Goal: Information Seeking & Learning: Learn about a topic

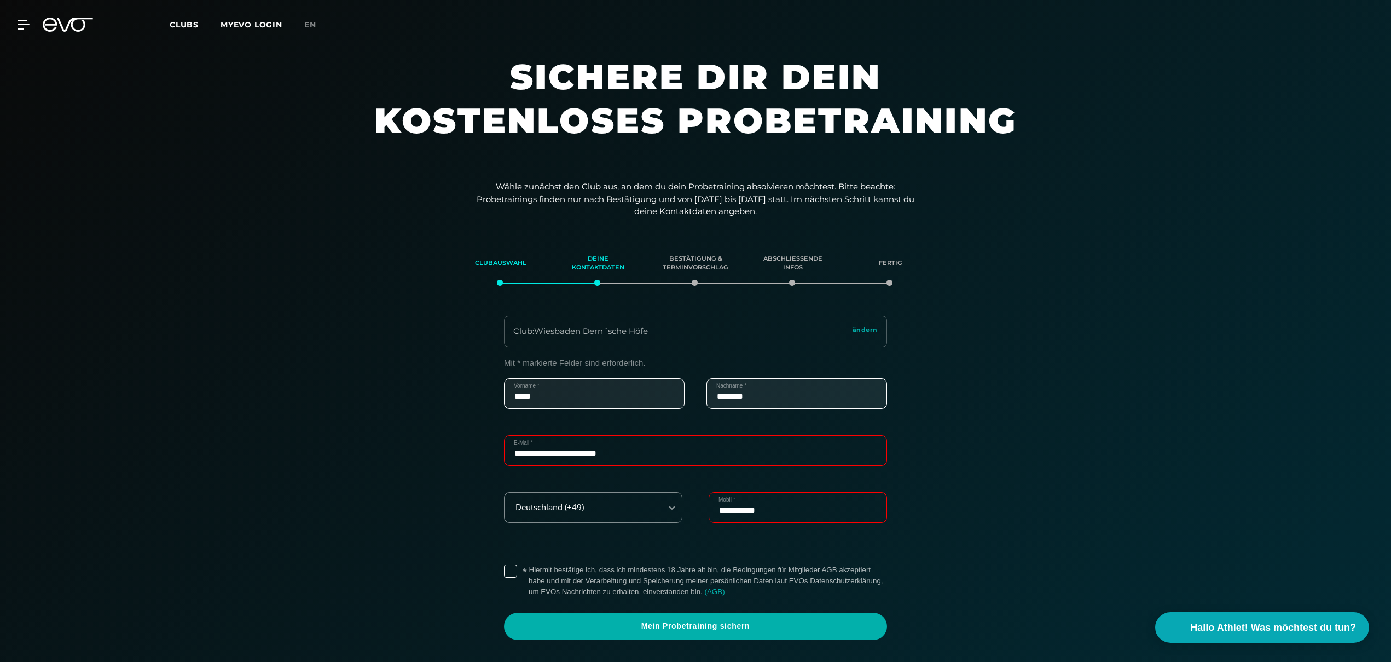
click at [66, 28] on icon at bounding box center [75, 25] width 36 height 14
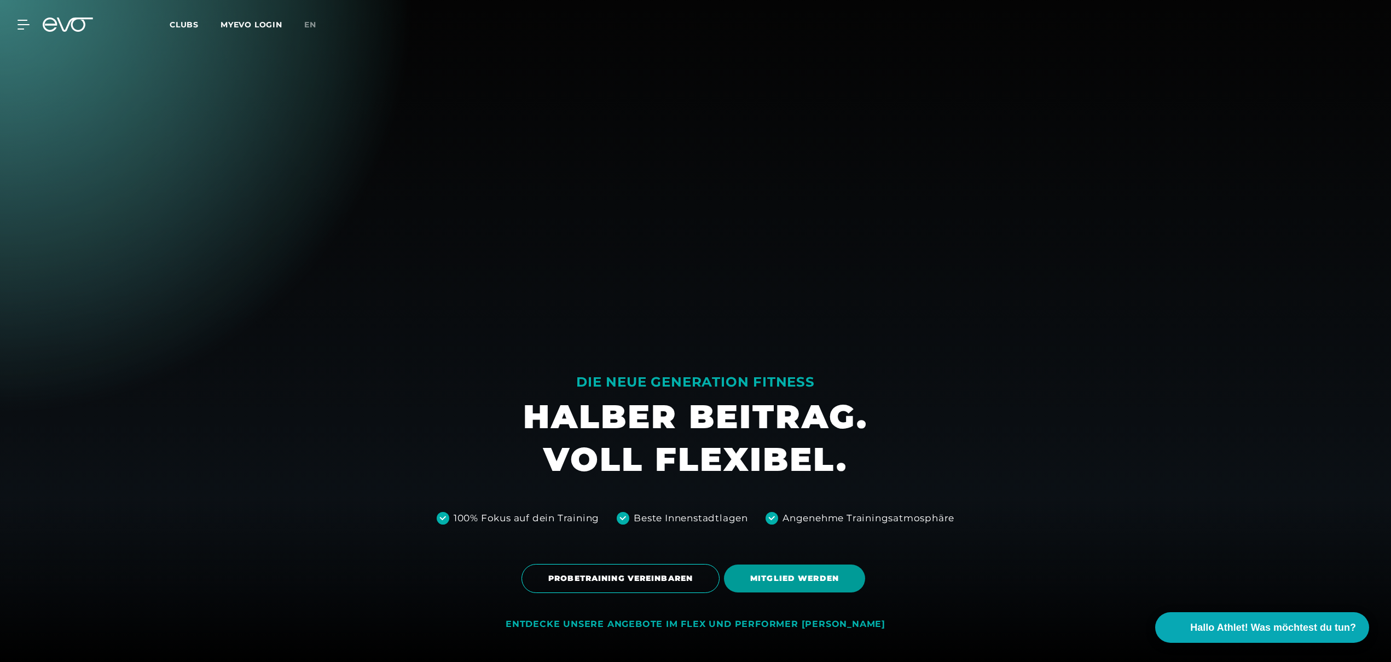
click at [806, 583] on span "MITGLIED WERDEN" at bounding box center [794, 577] width 89 height 11
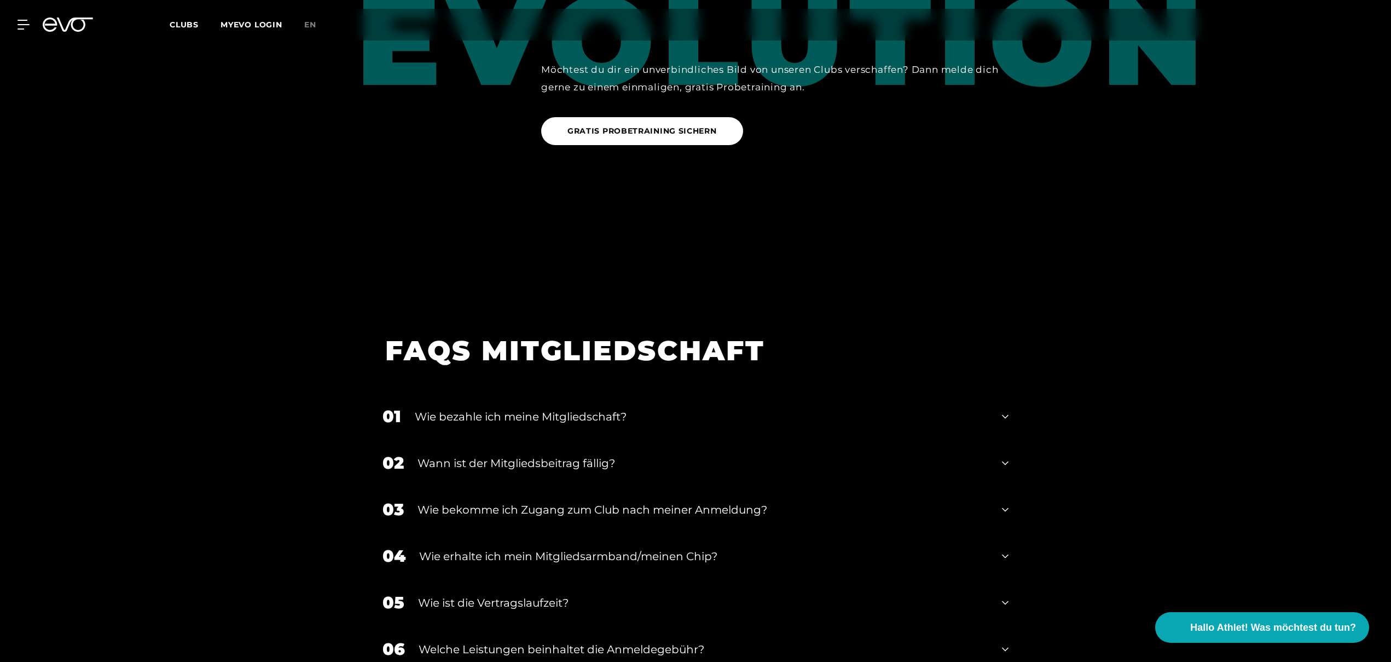
scroll to position [1914, 0]
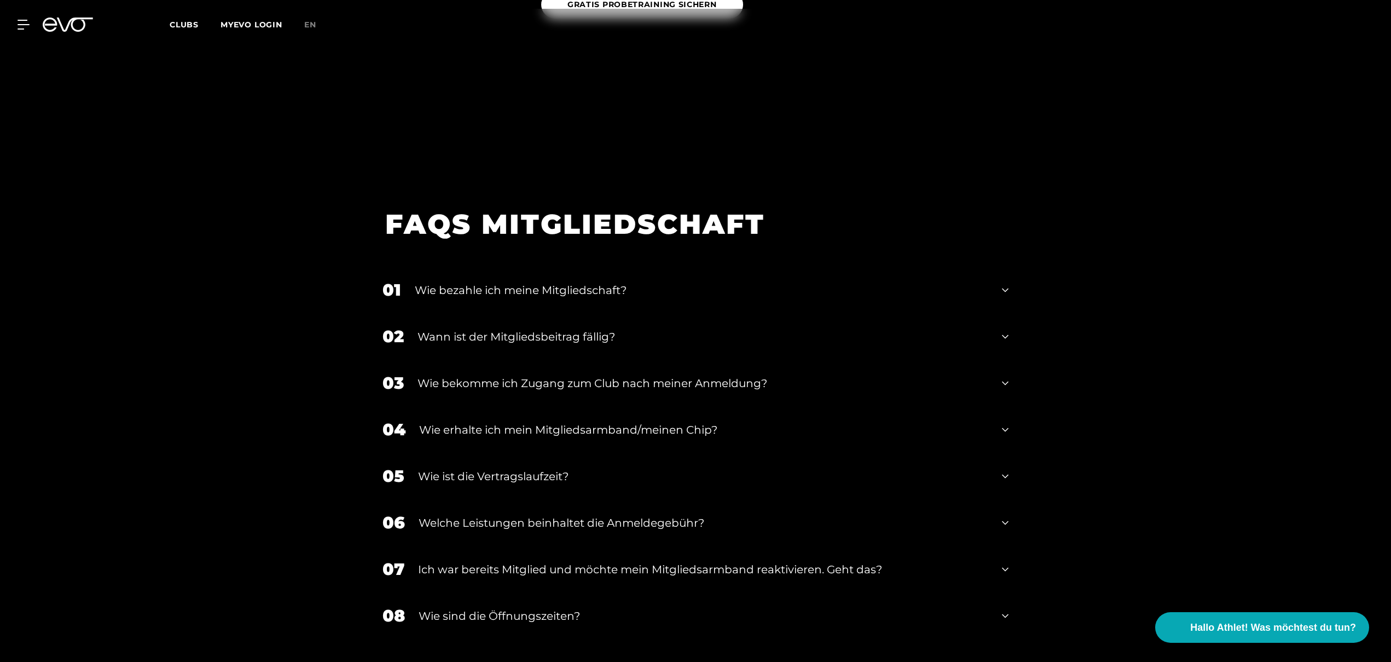
click at [1012, 271] on div "01 Wie bezahle ich meine Mitgliedschaft?" at bounding box center [696, 290] width 648 height 47
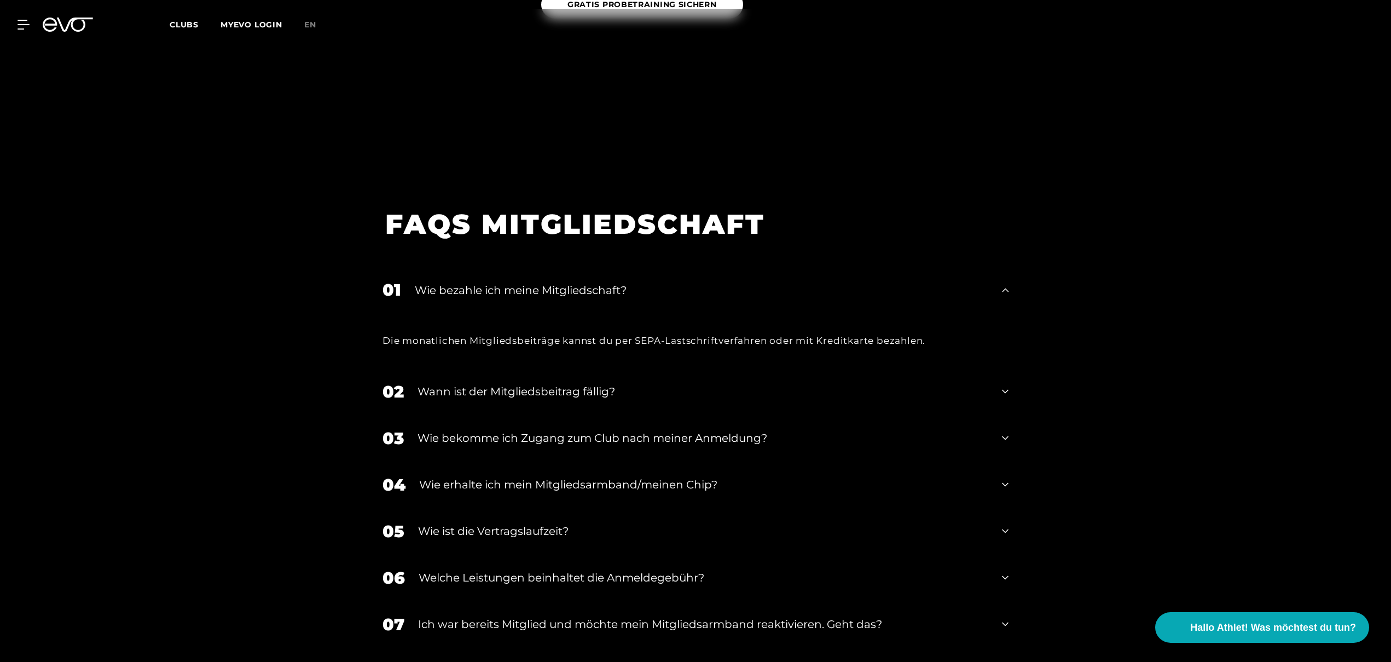
click at [1012, 271] on div "01 Wie bezahle ich meine Mitgliedschaft?" at bounding box center [696, 290] width 648 height 47
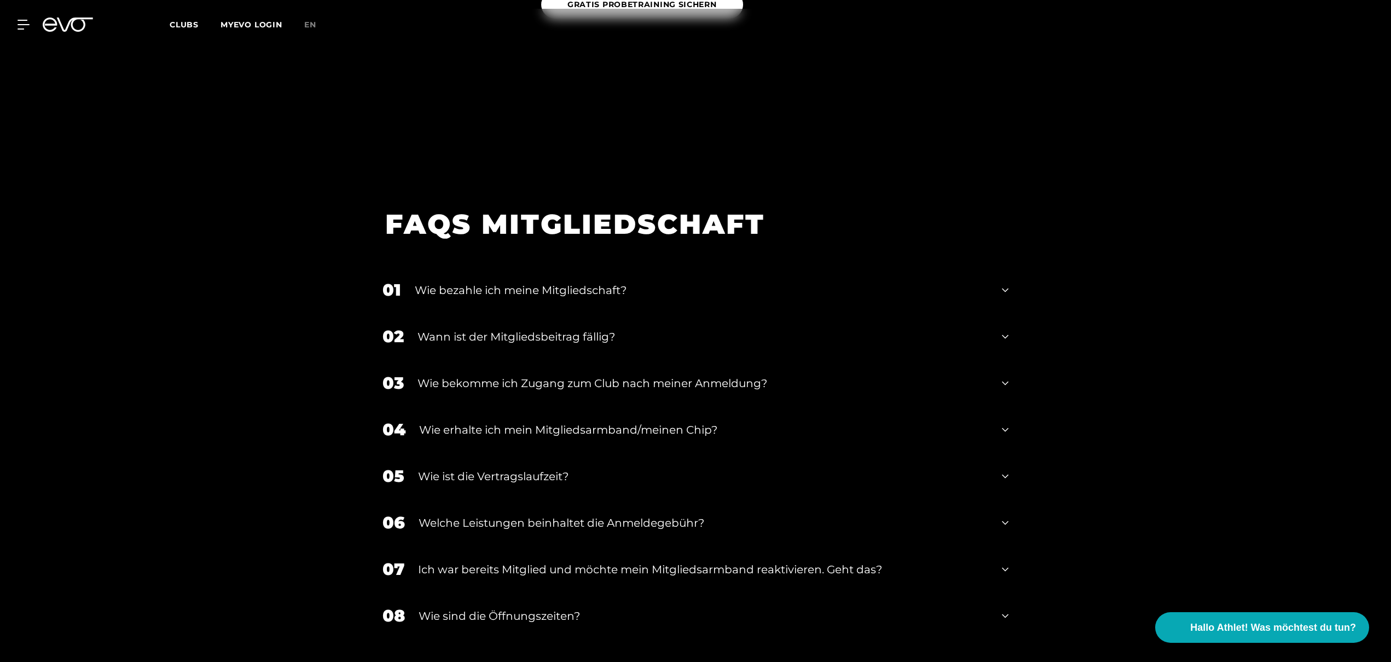
click at [1009, 318] on div "02 Wann ist der Mitgliedsbeitrag fällig?" at bounding box center [696, 336] width 648 height 47
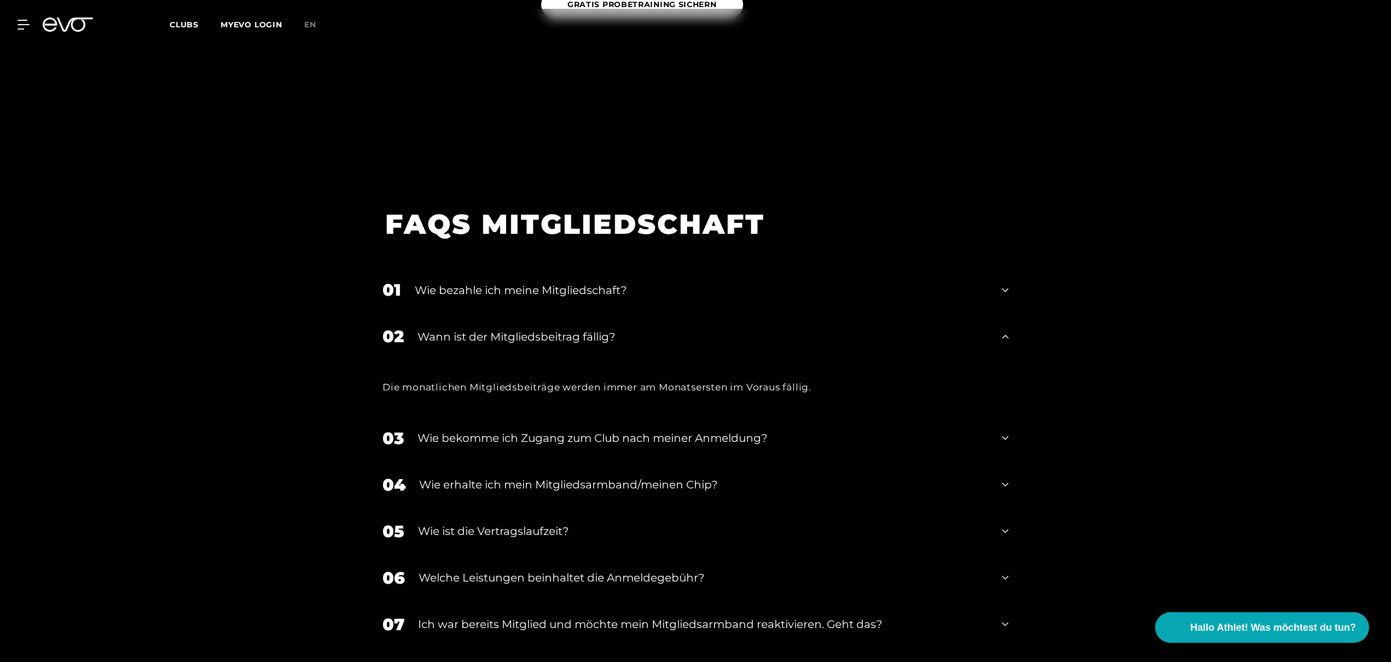
click at [1010, 424] on div "03 Wie bekomme ich Zugang zum Club nach meiner Anmeldung?" at bounding box center [696, 438] width 648 height 47
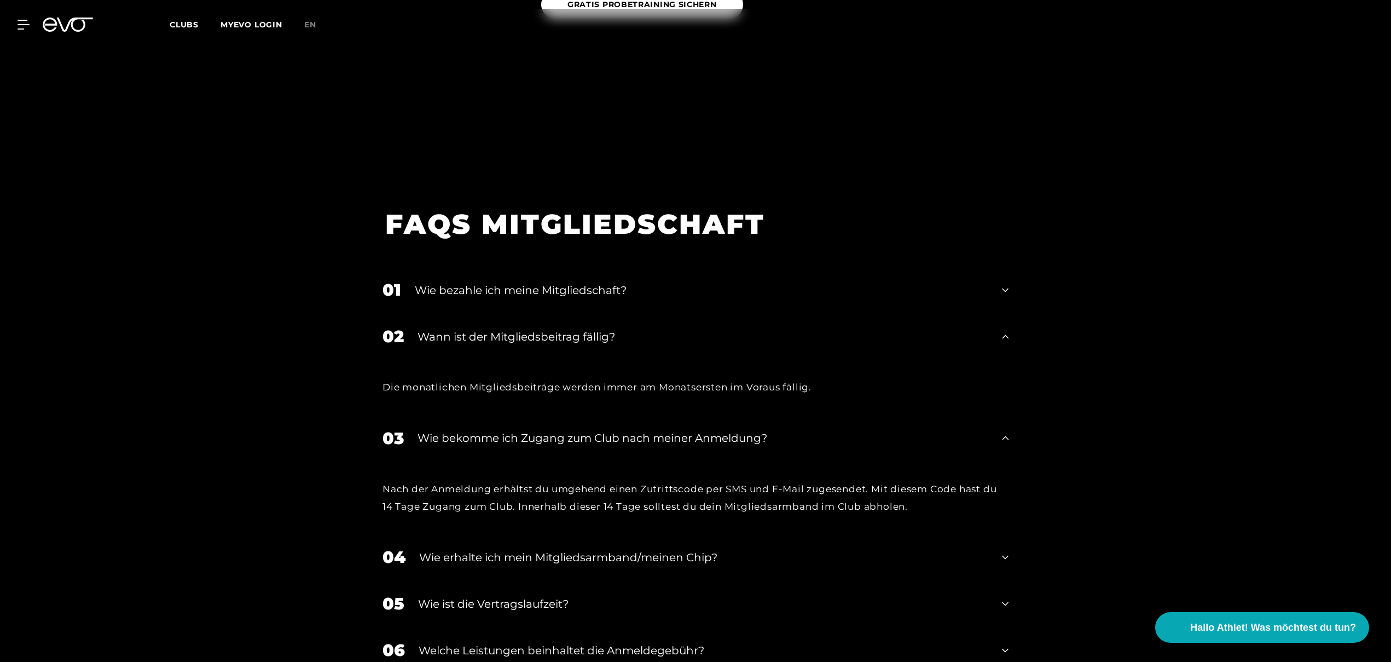
click at [1006, 330] on icon at bounding box center [1005, 336] width 7 height 13
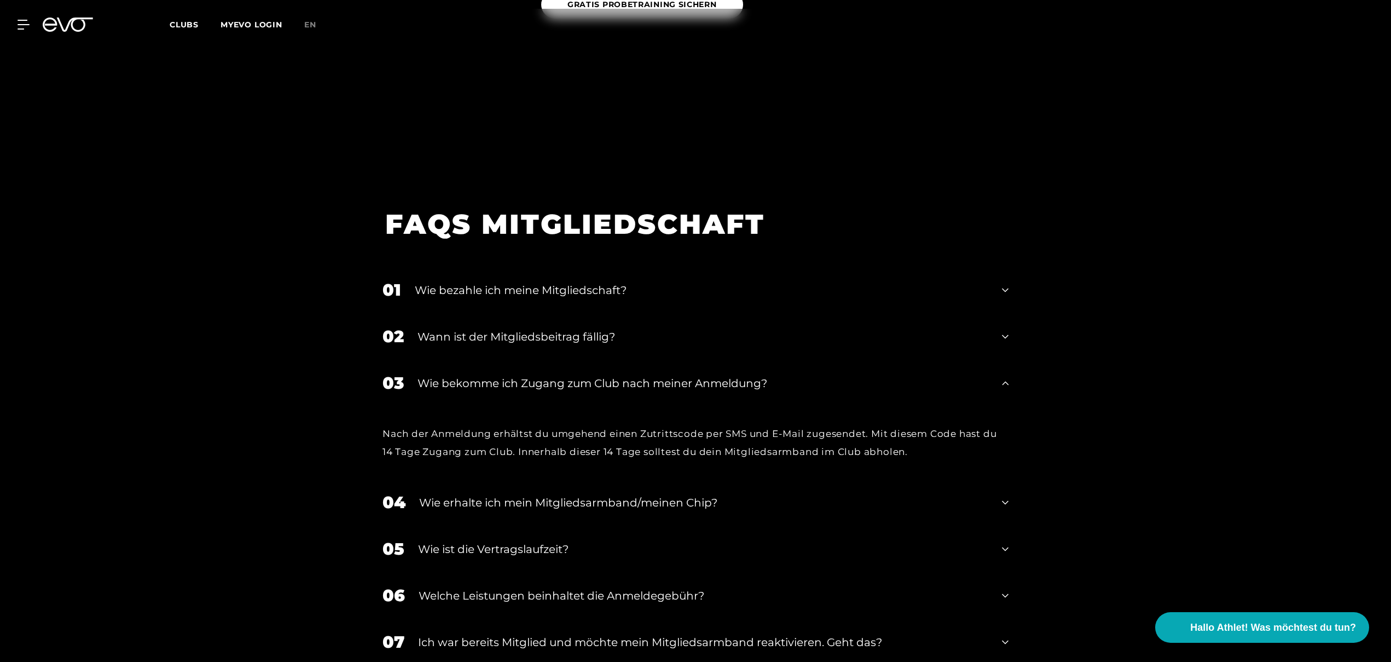
click at [1008, 377] on icon at bounding box center [1005, 383] width 7 height 13
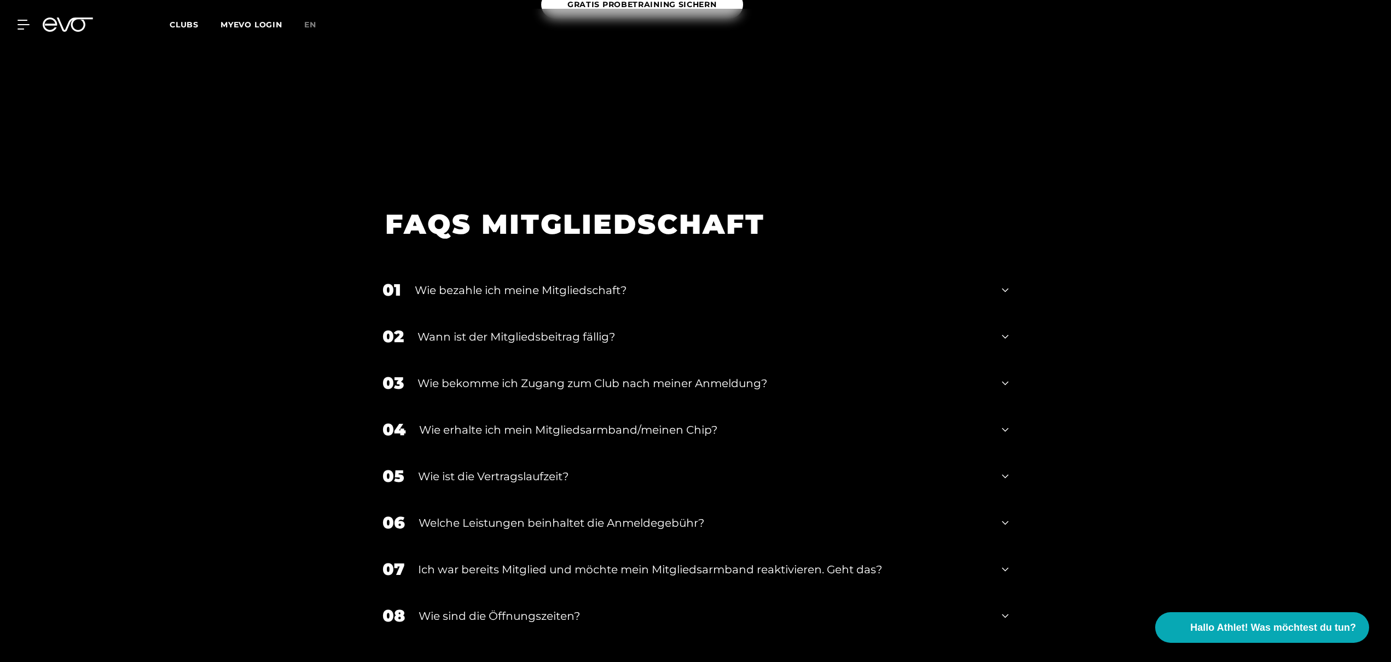
click at [1002, 423] on icon at bounding box center [1005, 429] width 7 height 13
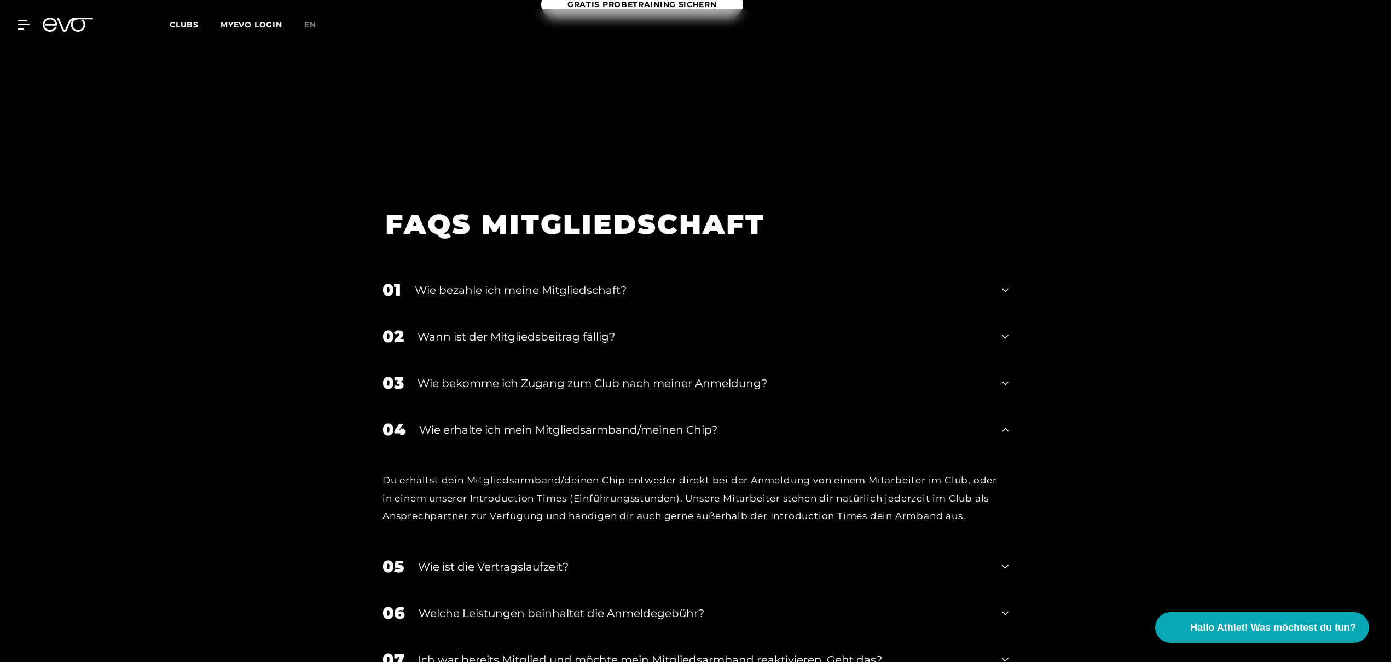
click at [1002, 423] on icon at bounding box center [1005, 429] width 7 height 13
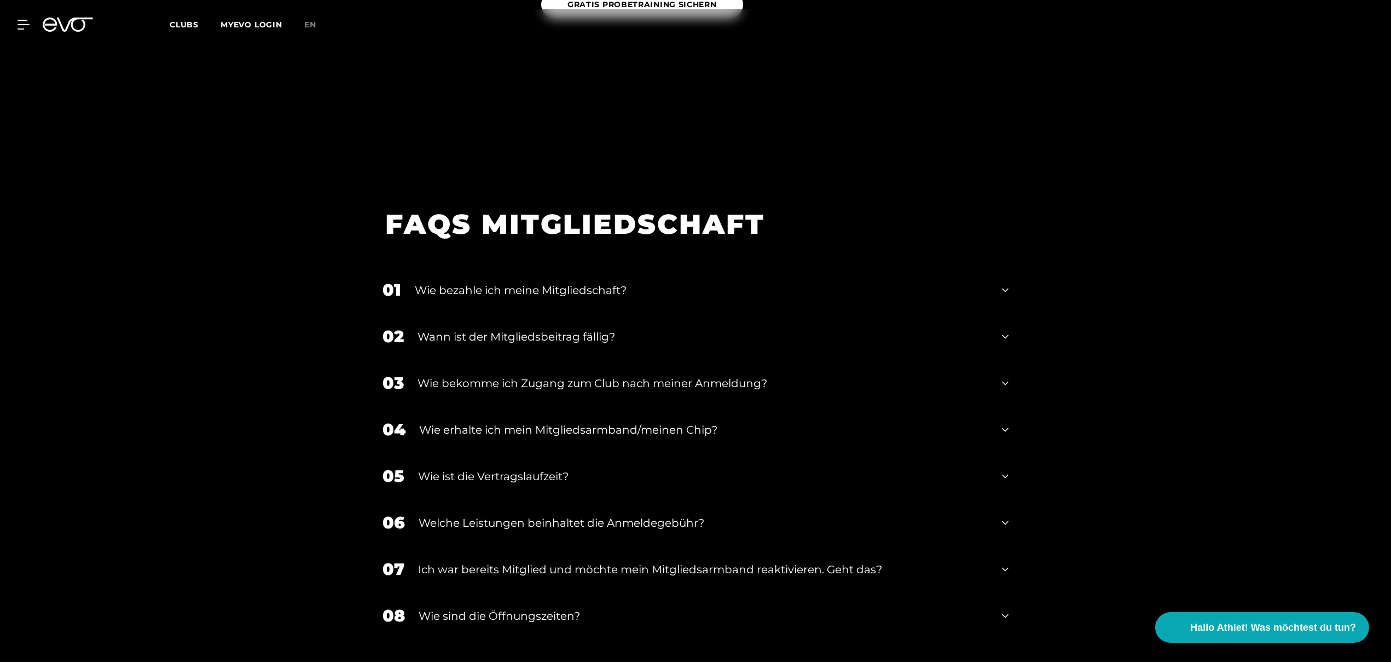
click at [1000, 464] on div "05 Wie ist die Vertragslaufzeit?" at bounding box center [696, 476] width 648 height 47
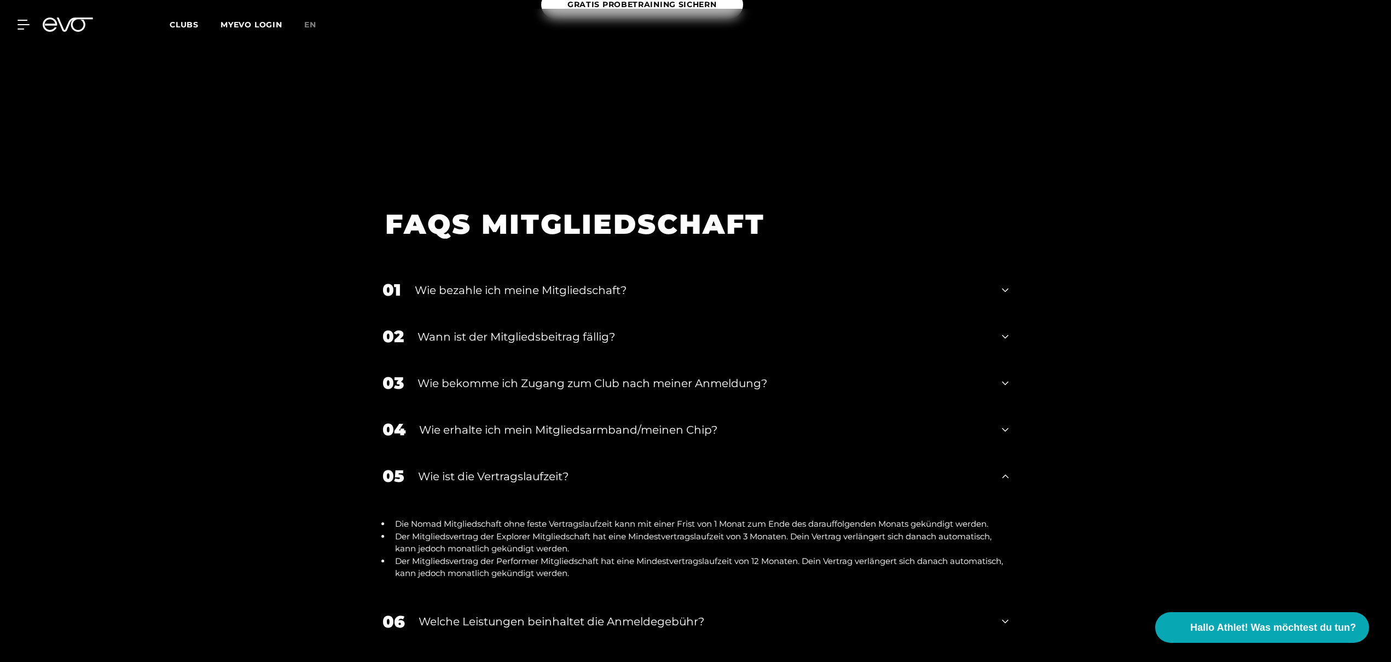
click at [1000, 464] on div "05 Wie ist die Vertragslaufzeit?" at bounding box center [696, 476] width 648 height 47
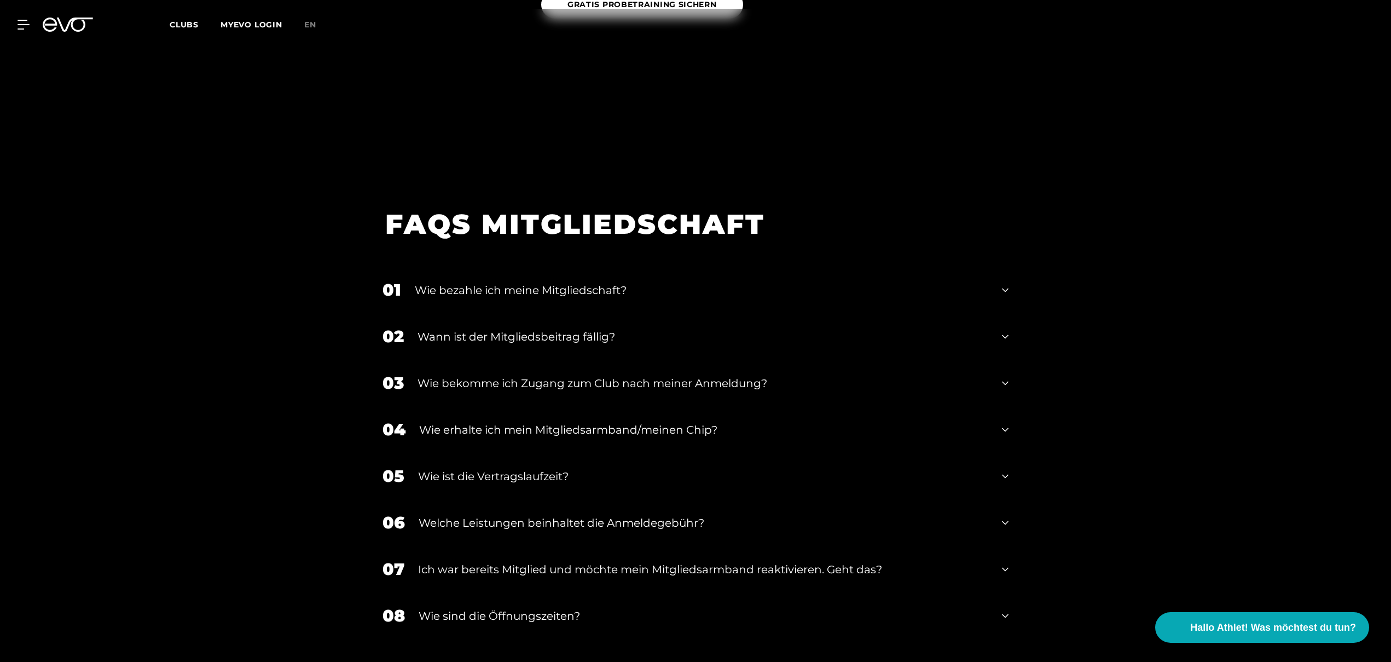
click at [1009, 603] on div "08 Wie sind die Öffnungszeiten?" at bounding box center [696, 615] width 648 height 47
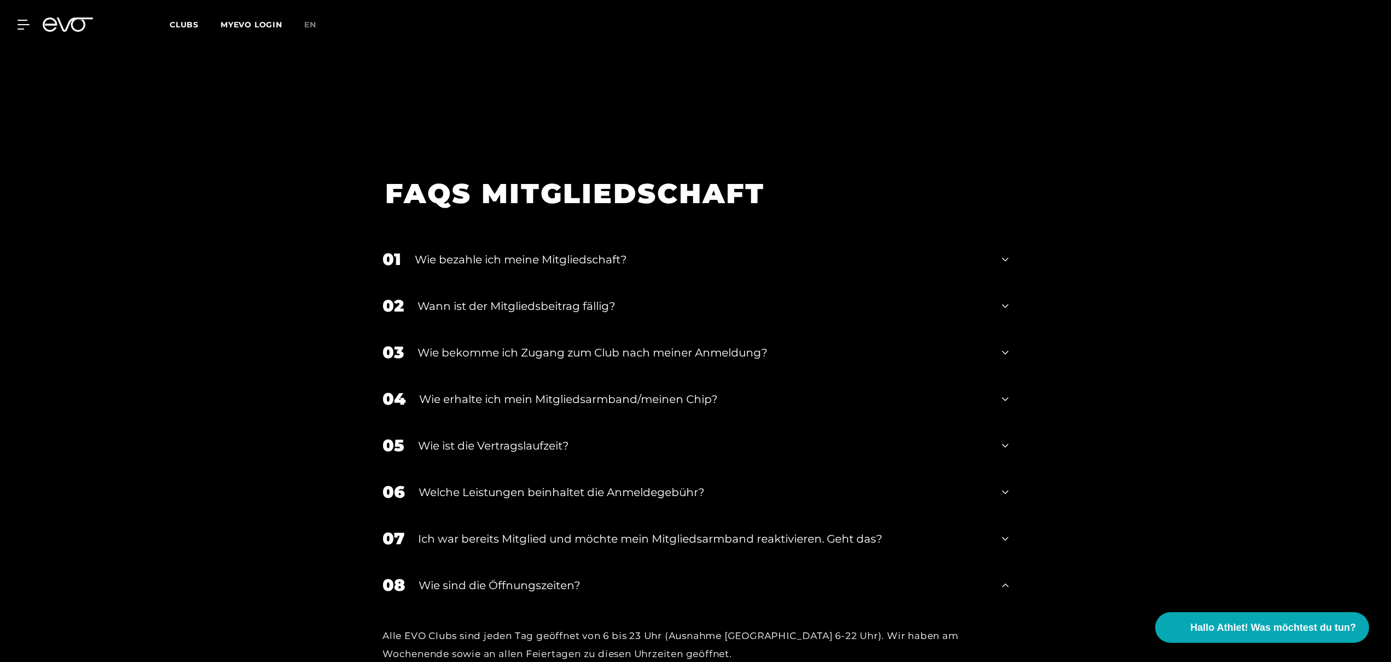
scroll to position [2038, 0]
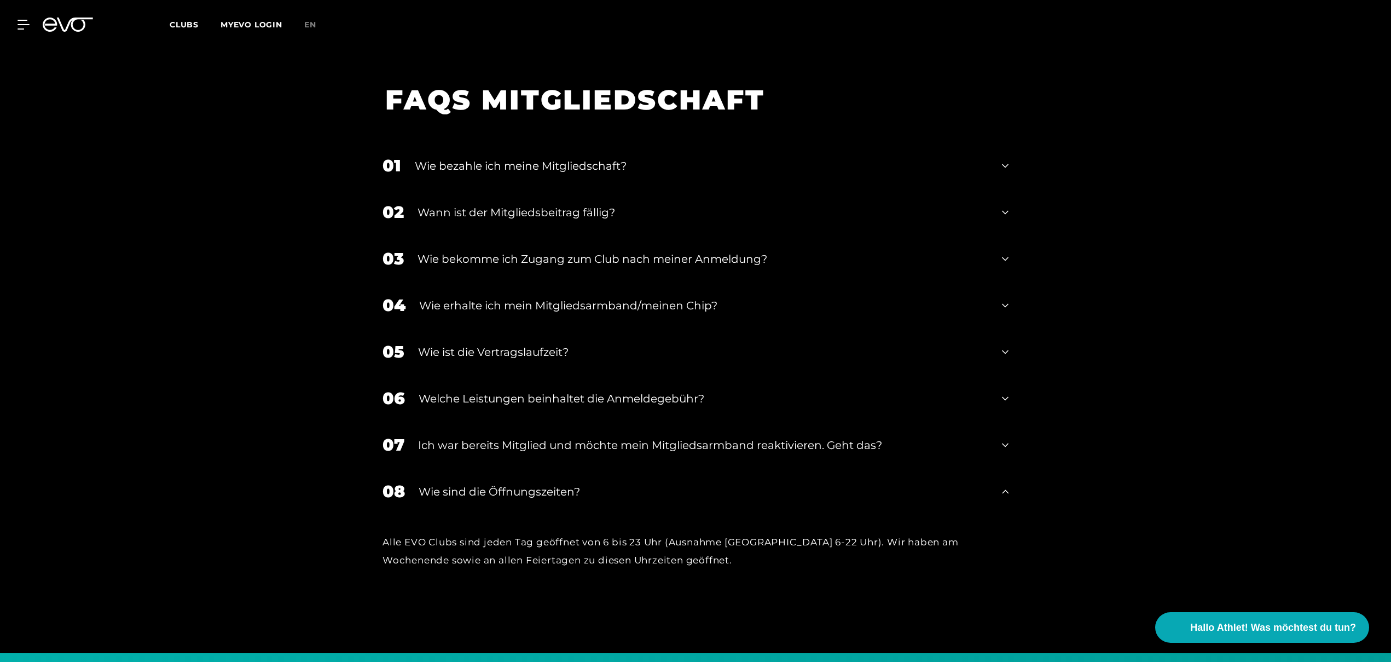
click at [1005, 483] on div "08 Wie sind die Öffnungszeiten?" at bounding box center [696, 491] width 648 height 47
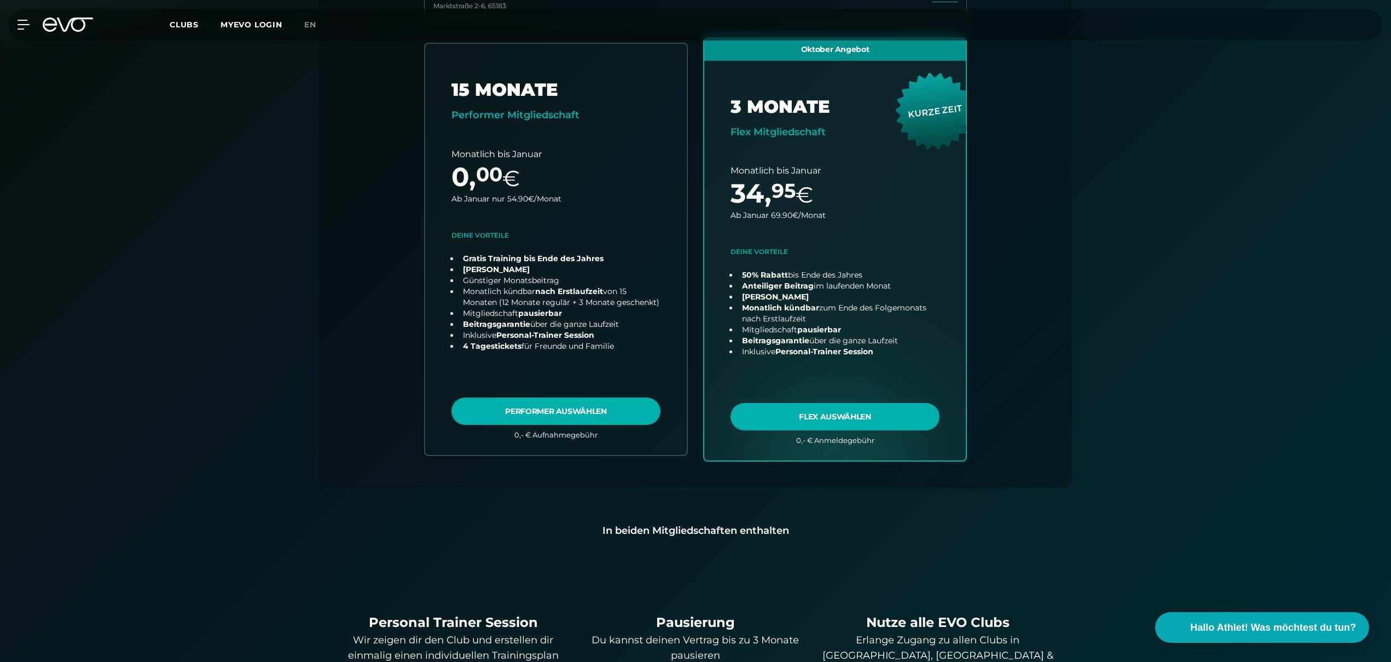
scroll to position [276, 0]
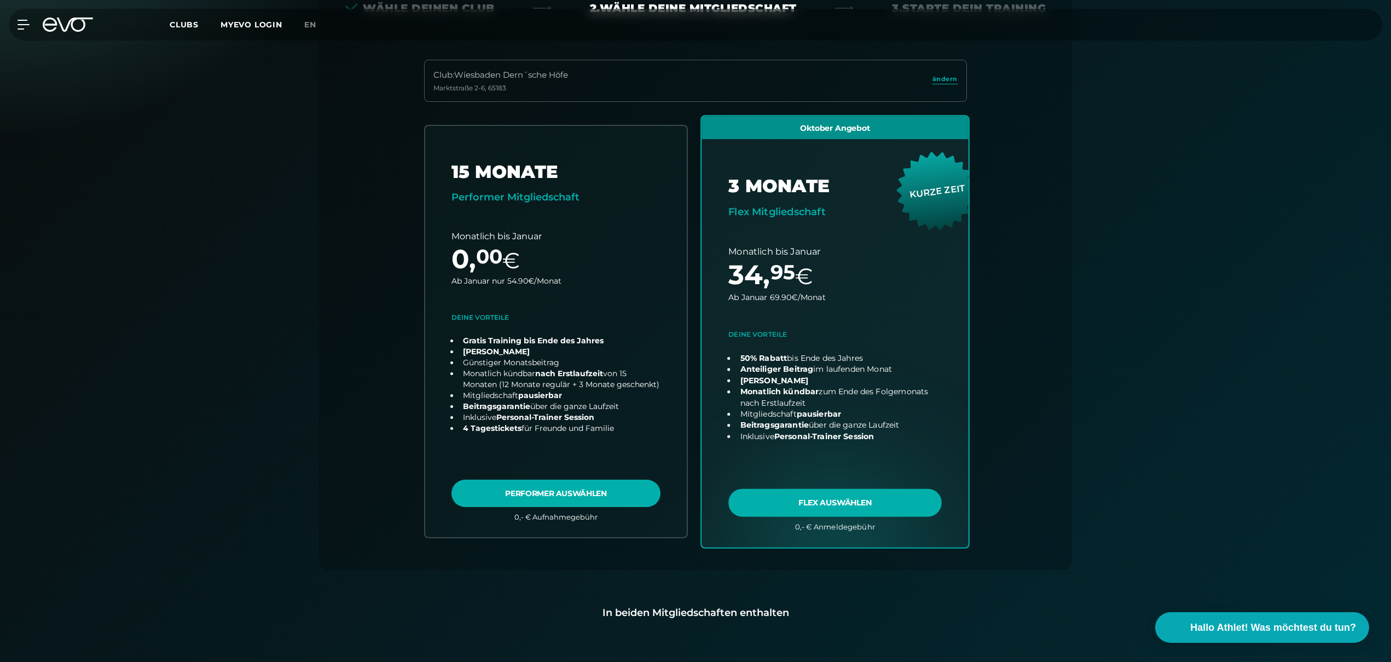
click at [884, 503] on link "choose plan" at bounding box center [835, 331] width 267 height 431
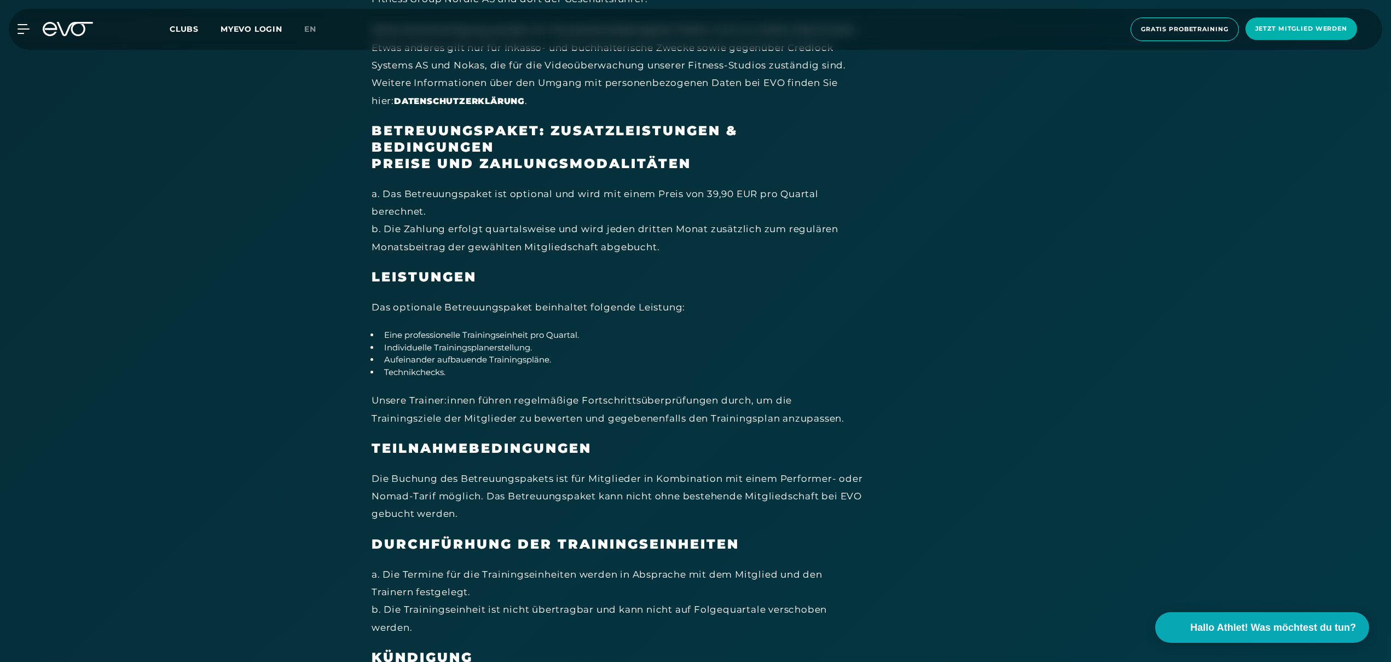
scroll to position [6688, 0]
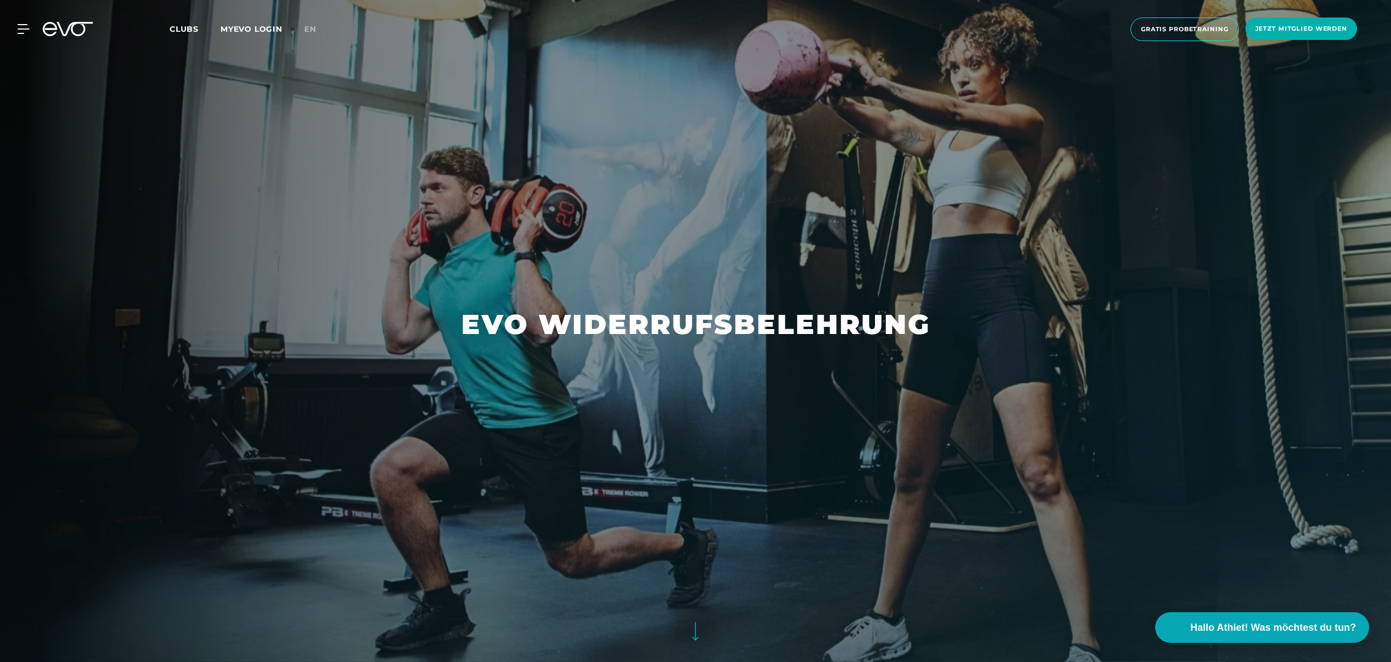
scroll to position [843, 0]
